Goal: Task Accomplishment & Management: Complete application form

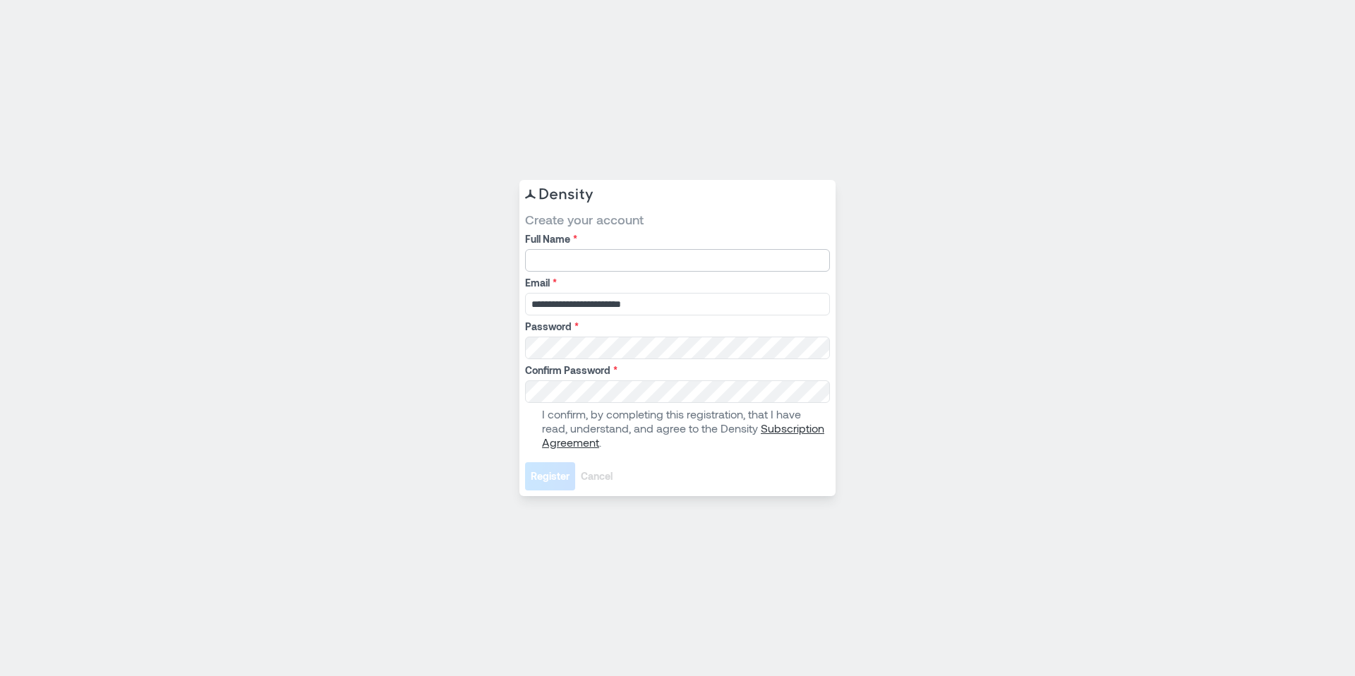
click at [712, 261] on input "Full Name *" at bounding box center [677, 260] width 305 height 23
type input "**********"
click at [531, 430] on span at bounding box center [530, 428] width 11 height 11
click at [544, 484] on button "Register" at bounding box center [550, 476] width 50 height 28
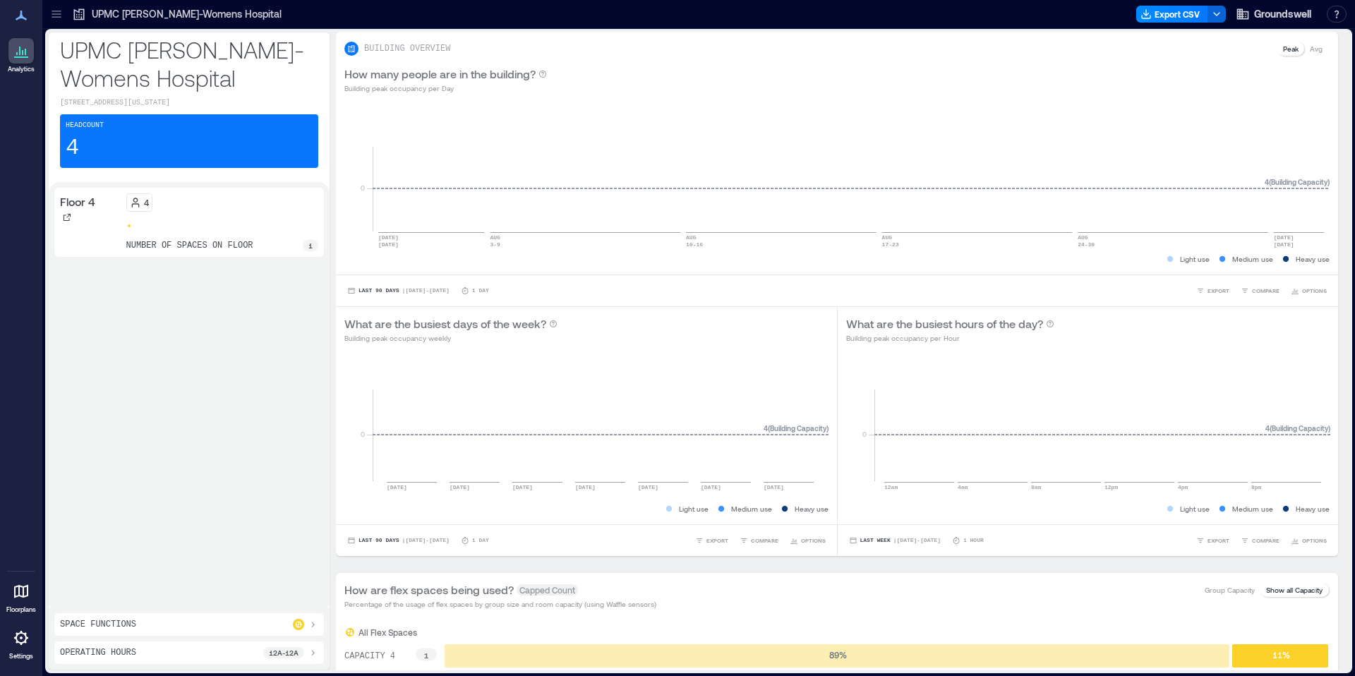
click at [167, 229] on div at bounding box center [222, 226] width 193 height 6
click at [24, 51] on icon at bounding box center [21, 50] width 17 height 17
click at [24, 56] on icon at bounding box center [21, 56] width 14 height 1
click at [49, 17] on icon at bounding box center [56, 14] width 14 height 14
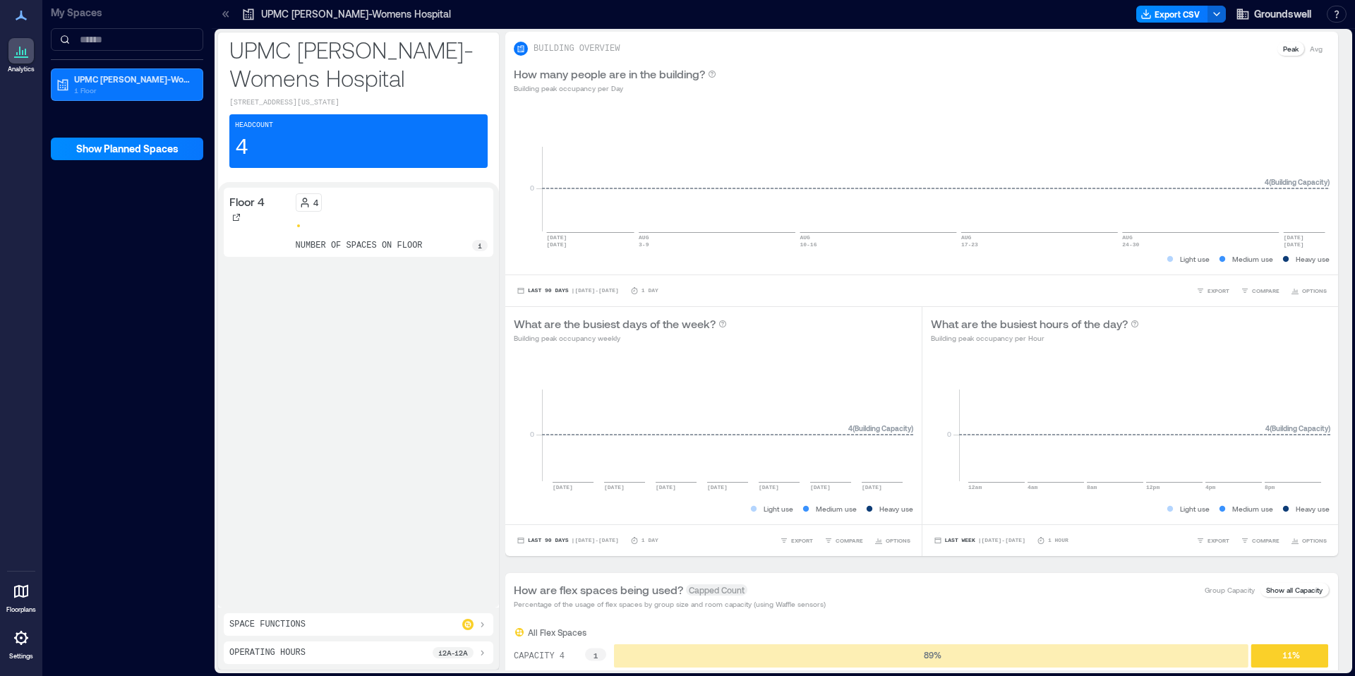
click at [229, 12] on icon at bounding box center [226, 14] width 14 height 14
